Goal: Task Accomplishment & Management: Manage account settings

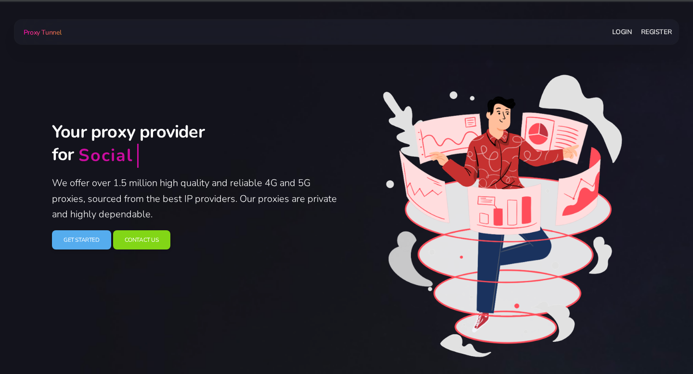
click at [621, 32] on link "Login" at bounding box center [621, 32] width 19 height 18
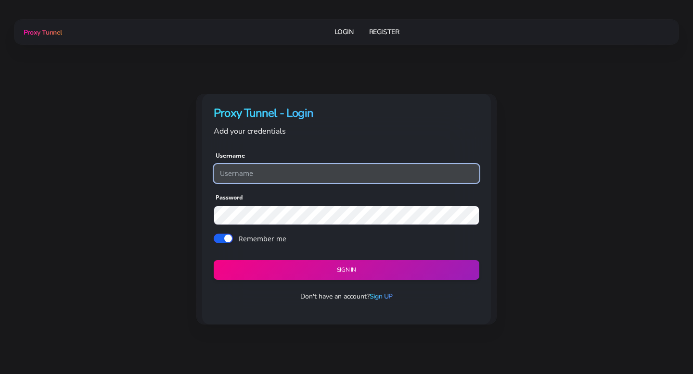
type input "markspencer"
click at [269, 180] on input "markspencer" at bounding box center [347, 173] width 266 height 19
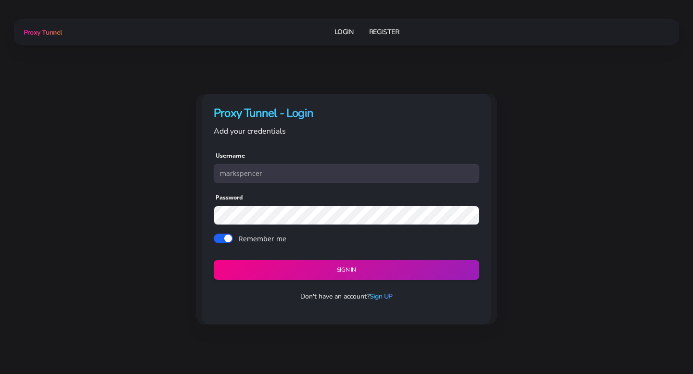
drag, startPoint x: 171, startPoint y: 174, endPoint x: 222, endPoint y: 191, distance: 53.9
click at [171, 174] on div "Proxy Tunnel - Login Add your credentials Username markspencer Password Remembe…" at bounding box center [346, 209] width 601 height 231
click at [275, 267] on button "Sign in" at bounding box center [346, 270] width 271 height 20
